Goal: Task Accomplishment & Management: Manage account settings

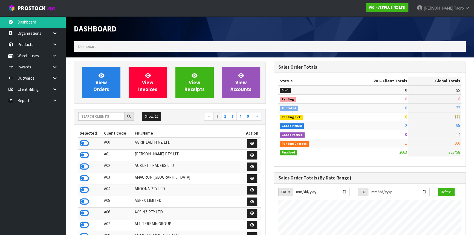
scroll to position [414, 200]
click at [52, 66] on link at bounding box center [57, 66] width 18 height 11
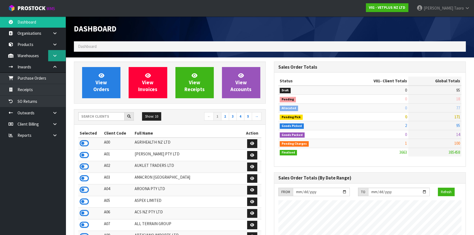
click at [55, 56] on icon at bounding box center [54, 56] width 5 height 4
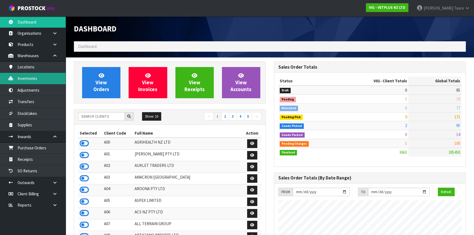
click at [49, 80] on link "Inventories" at bounding box center [33, 78] width 66 height 11
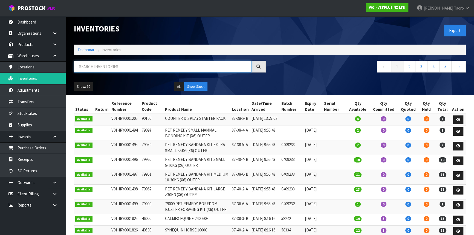
click at [123, 69] on input "text" at bounding box center [163, 67] width 178 height 12
type input "40500"
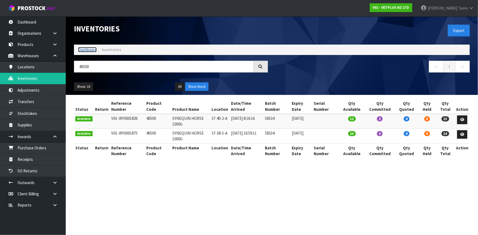
click at [82, 49] on link "Dashboard" at bounding box center [87, 49] width 19 height 5
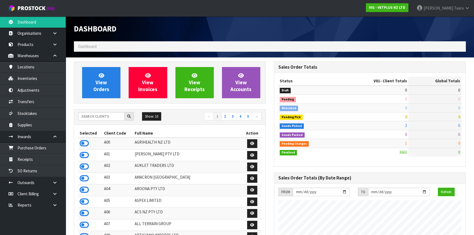
scroll to position [414, 200]
click at [107, 116] on input "text" at bounding box center [101, 116] width 46 height 8
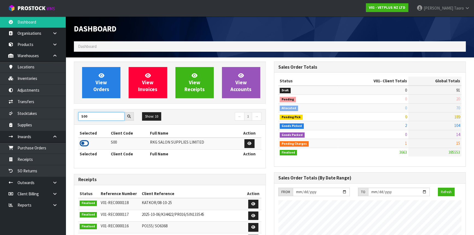
type input "S00"
drag, startPoint x: 86, startPoint y: 144, endPoint x: 85, endPoint y: 141, distance: 3.1
click at [86, 143] on icon at bounding box center [84, 143] width 9 height 8
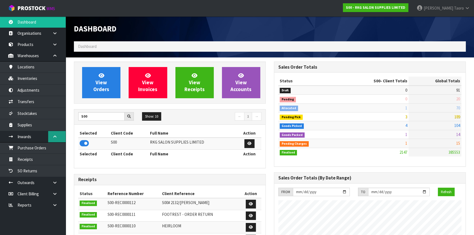
scroll to position [426, 200]
click at [56, 135] on icon at bounding box center [54, 137] width 5 height 4
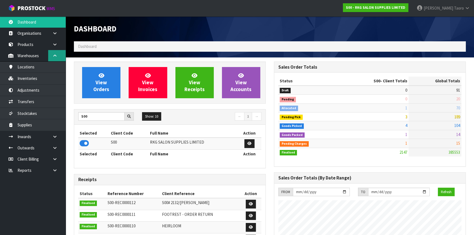
click at [55, 56] on icon at bounding box center [54, 56] width 5 height 4
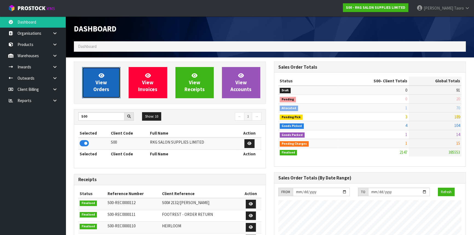
click at [92, 89] on link "View Orders" at bounding box center [101, 82] width 38 height 31
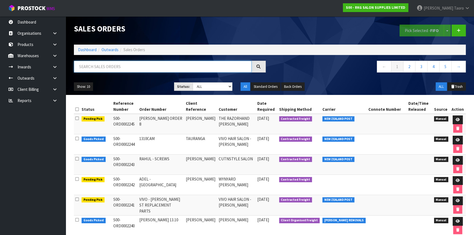
click at [110, 67] on input "text" at bounding box center [163, 67] width 178 height 12
type input "JOB-0416535"
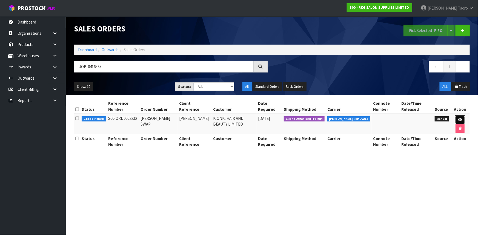
click at [459, 119] on icon at bounding box center [460, 120] width 4 height 4
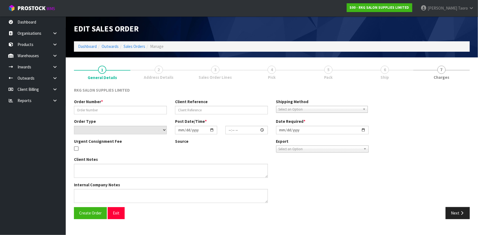
type input "NAVPREET SWAP"
type input "NAVPREET"
select select "number:0"
type input "2025-10-07"
type input "00:00:00.000"
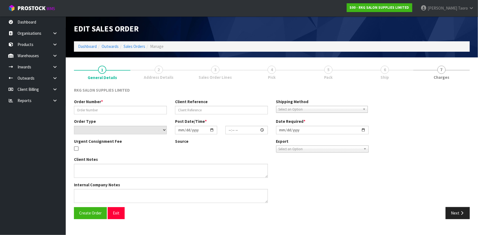
type input "2025-10-07"
type textarea "FOR CONROYS PICK UP TOMORROW 14.10"
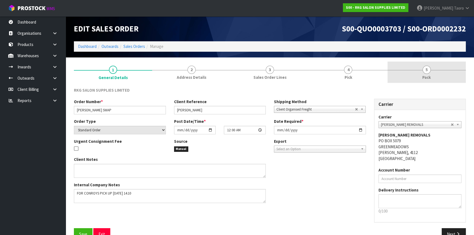
click at [425, 71] on span "5" at bounding box center [427, 70] width 8 height 8
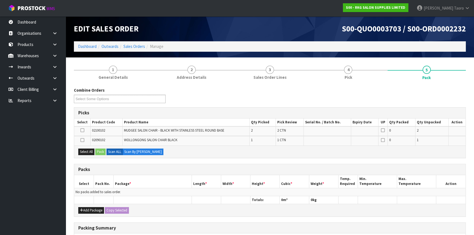
click at [81, 131] on icon at bounding box center [83, 130] width 4 height 0
click at [0, 0] on input "checkbox" at bounding box center [0, 0] width 0 height 0
click at [102, 153] on button "Pack" at bounding box center [100, 152] width 10 height 7
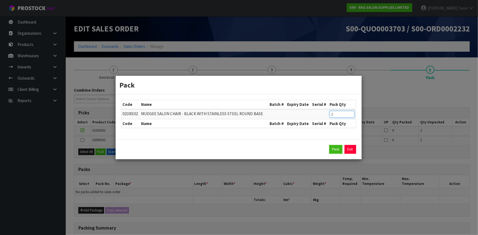
drag, startPoint x: 336, startPoint y: 114, endPoint x: 311, endPoint y: 114, distance: 24.9
click at [311, 114] on tr "02100102 MUDGEE SALON CHAIR - BLACK WITH STAINLESS STEEL ROUND BASE 2" at bounding box center [238, 114] width 234 height 10
type input "1"
click button "Pack" at bounding box center [335, 149] width 13 height 9
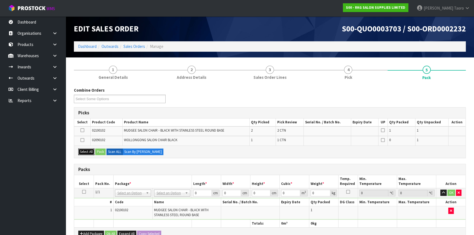
click at [89, 150] on button "Select All" at bounding box center [86, 152] width 16 height 7
click at [99, 151] on button "Pack" at bounding box center [100, 152] width 10 height 7
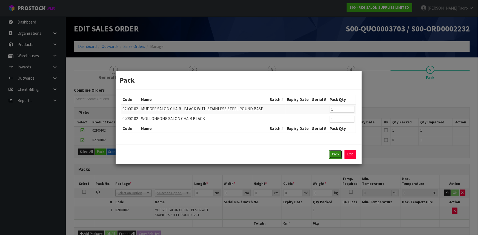
click at [333, 153] on button "Pack" at bounding box center [335, 154] width 13 height 9
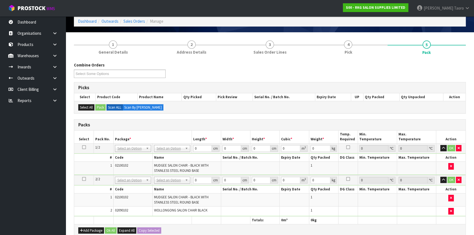
scroll to position [75, 0]
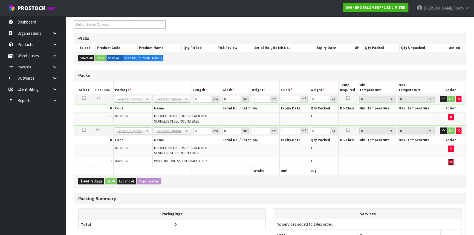
click at [452, 162] on icon "button" at bounding box center [451, 162] width 2 height 4
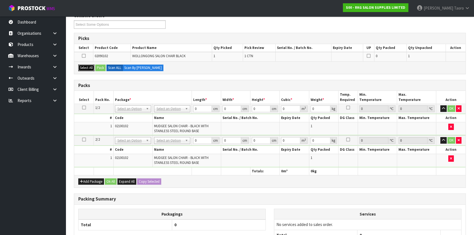
click at [81, 65] on button "Select All" at bounding box center [86, 68] width 16 height 7
click at [100, 68] on button "Pack" at bounding box center [100, 68] width 10 height 7
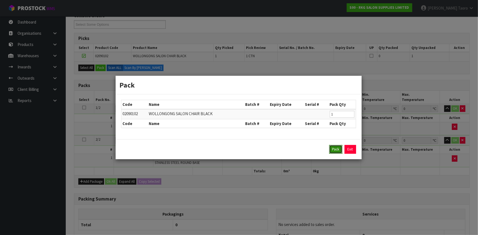
click at [329, 150] on button "Pack" at bounding box center [335, 149] width 13 height 9
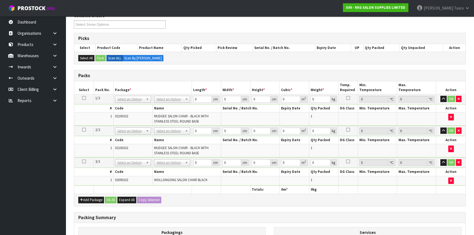
scroll to position [0, 0]
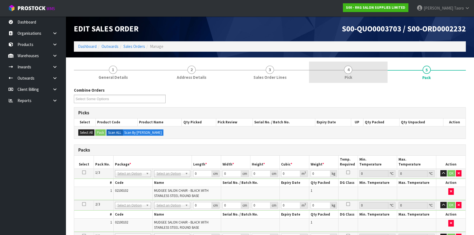
click at [343, 77] on link "4 Pick" at bounding box center [348, 73] width 78 height 22
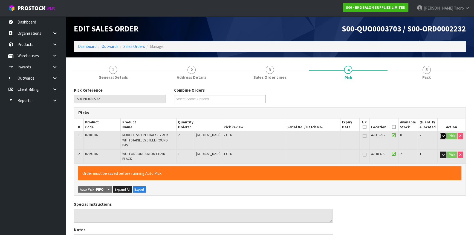
click at [442, 135] on icon "button" at bounding box center [443, 136] width 3 height 4
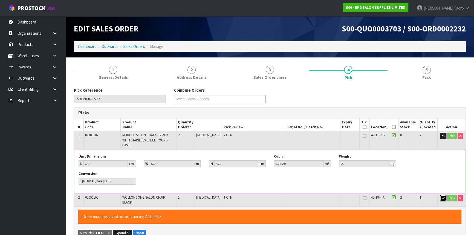
click at [443, 197] on icon "button" at bounding box center [443, 199] width 3 height 4
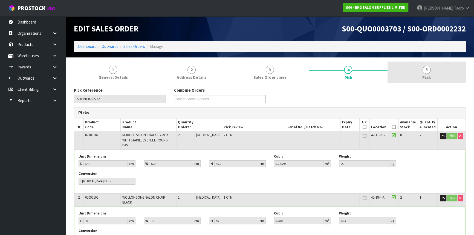
click at [455, 65] on link "5 Pack" at bounding box center [427, 73] width 78 height 22
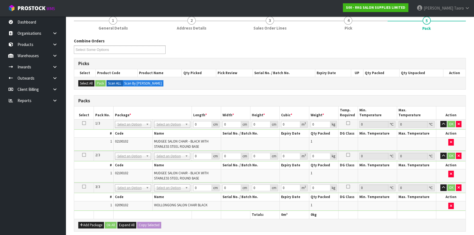
scroll to position [50, 0]
click at [442, 122] on icon "button" at bounding box center [443, 124] width 3 height 4
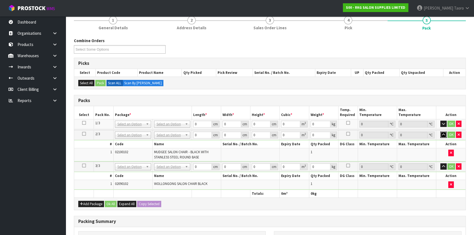
click at [443, 136] on button "button" at bounding box center [444, 135] width 6 height 7
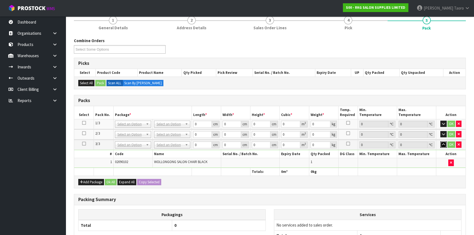
click at [443, 143] on icon "button" at bounding box center [443, 145] width 3 height 4
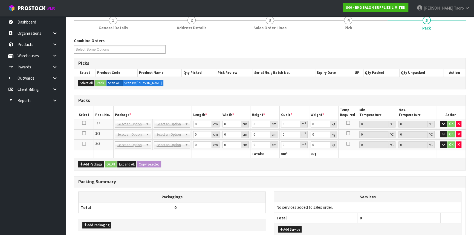
click at [170, 115] on th "Package *" at bounding box center [152, 112] width 78 height 13
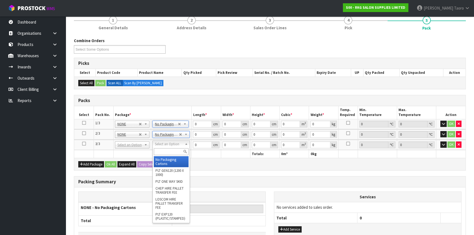
type input "3"
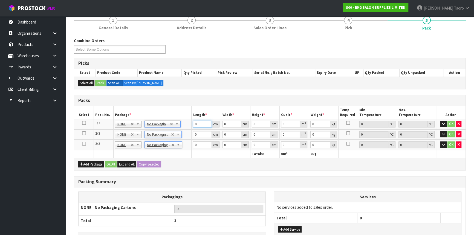
click at [203, 122] on input "0" at bounding box center [202, 124] width 19 height 7
type input "63"
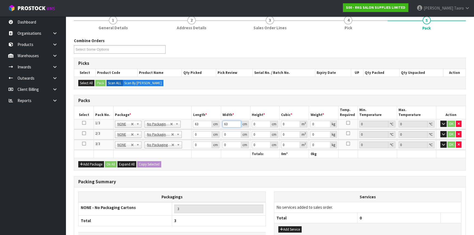
type input "63"
type input "5"
type input "0.019845"
type input "56"
type input "0.222264"
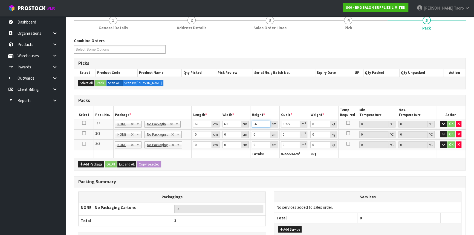
type input "56"
type input "25"
type input "63"
type input "5"
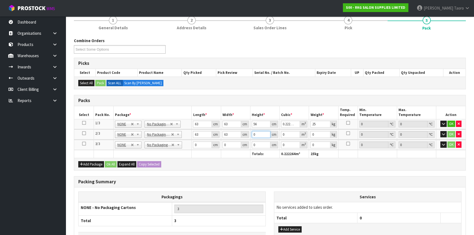
type input "0.019845"
type input "56"
type input "0.222264"
type input "56"
type input "25"
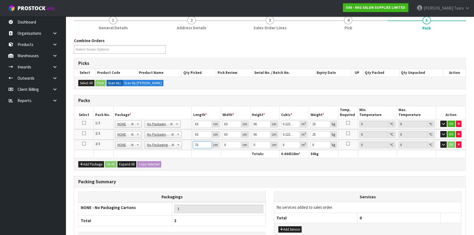
type input "70"
type input "5"
type input "0.0245"
type input "55"
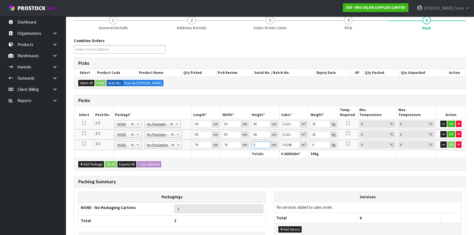
type input "0.2695"
type input "55"
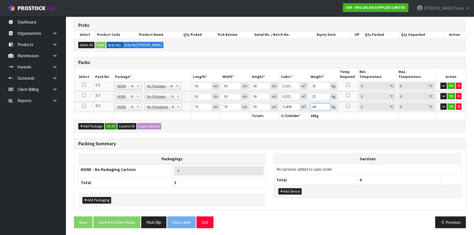
type input "44"
click at [112, 124] on button "Ok All" at bounding box center [111, 126] width 12 height 7
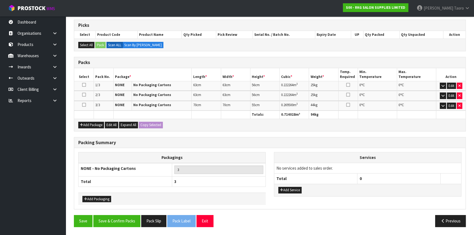
scroll to position [86, 0]
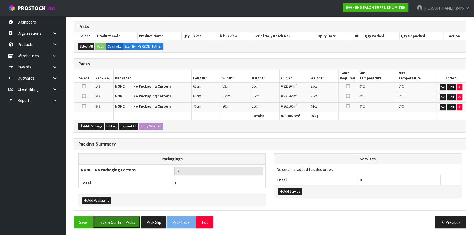
click at [125, 219] on button "Save & Confirm Packs" at bounding box center [116, 223] width 47 height 12
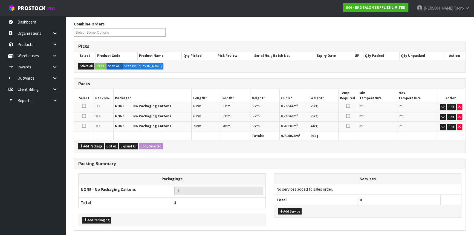
scroll to position [0, 0]
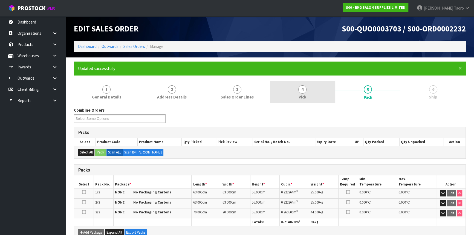
click at [305, 86] on span "4" at bounding box center [303, 89] width 8 height 8
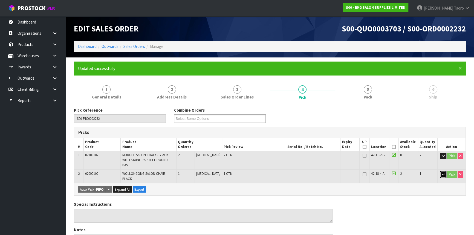
click at [444, 173] on icon "button" at bounding box center [443, 175] width 3 height 4
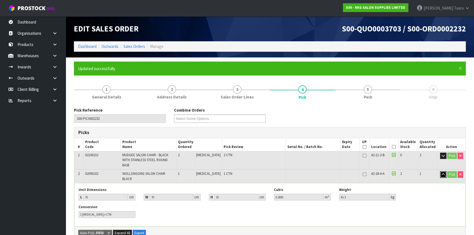
click at [444, 173] on icon "button" at bounding box center [443, 175] width 3 height 4
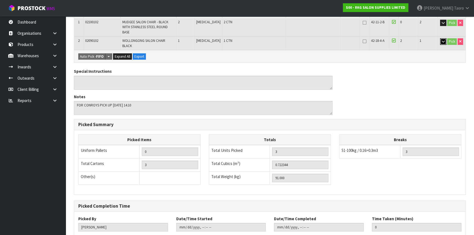
scroll to position [158, 0]
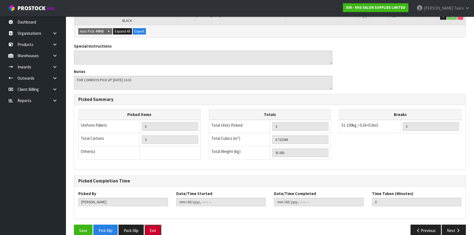
click at [158, 225] on button "Exit" at bounding box center [153, 231] width 17 height 12
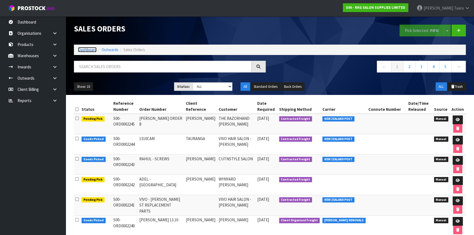
click at [92, 49] on link "Dashboard" at bounding box center [87, 49] width 19 height 5
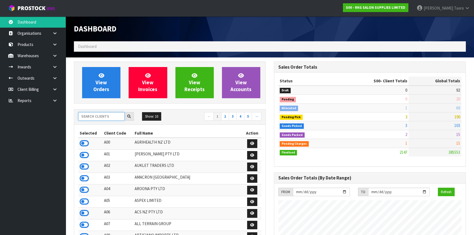
click at [102, 115] on input "text" at bounding box center [101, 116] width 46 height 8
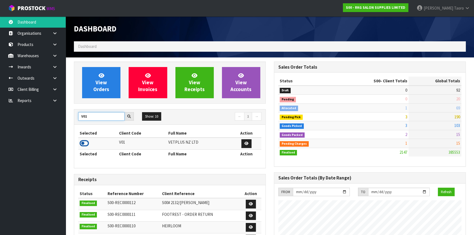
type input "V01"
click at [85, 144] on icon at bounding box center [84, 143] width 9 height 8
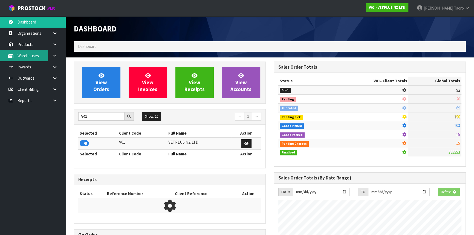
scroll to position [341, 200]
click at [51, 55] on link at bounding box center [57, 55] width 18 height 11
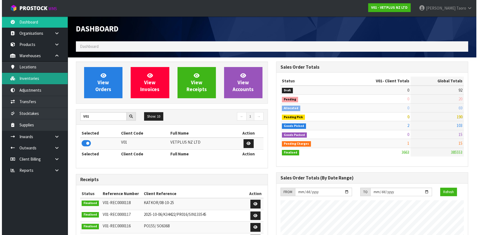
scroll to position [414, 200]
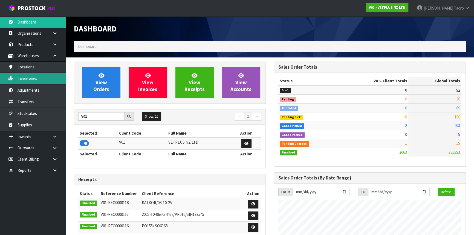
click at [51, 79] on link "Inventories" at bounding box center [33, 78] width 66 height 11
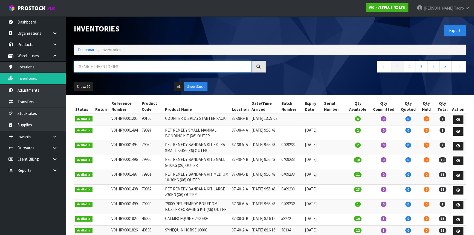
click at [114, 68] on input "text" at bounding box center [163, 67] width 178 height 12
type input "40500"
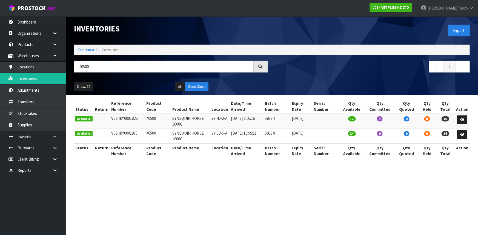
click at [175, 35] on div "Inventories" at bounding box center [171, 28] width 202 height 25
click at [455, 7] on span "Harriet" at bounding box center [443, 7] width 30 height 5
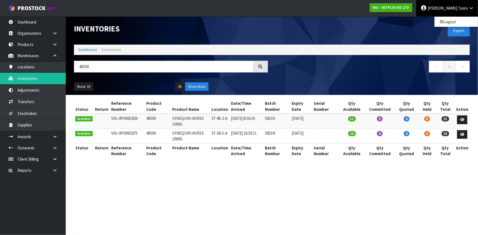
click at [455, 7] on span "Harriet" at bounding box center [443, 7] width 30 height 5
click at [458, 19] on link "Logout" at bounding box center [455, 21] width 43 height 7
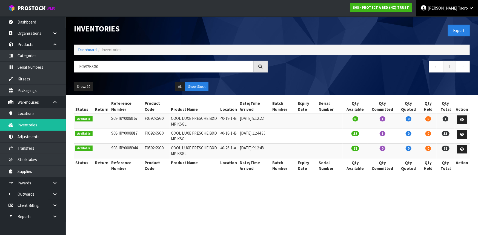
drag, startPoint x: 0, startPoint y: 0, endPoint x: 453, endPoint y: 8, distance: 453.4
click at [453, 8] on span "Harriet" at bounding box center [443, 7] width 30 height 5
click at [454, 21] on link "Logout" at bounding box center [455, 21] width 43 height 7
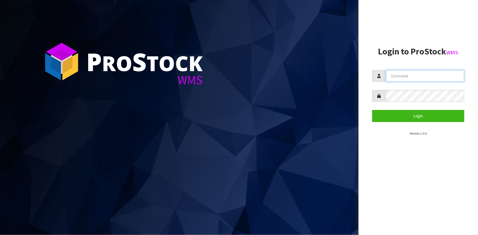
click at [432, 74] on input "text" at bounding box center [425, 76] width 78 height 12
type input "Hayrinna"
click at [372, 110] on button "Login" at bounding box center [418, 116] width 92 height 12
